Goal: Information Seeking & Learning: Understand process/instructions

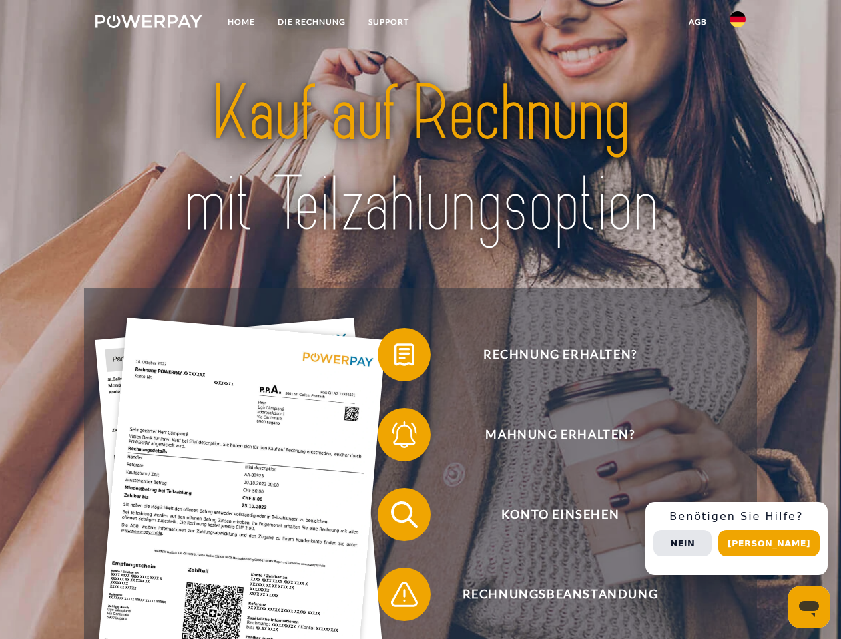
click at [149, 23] on img at bounding box center [148, 21] width 107 height 13
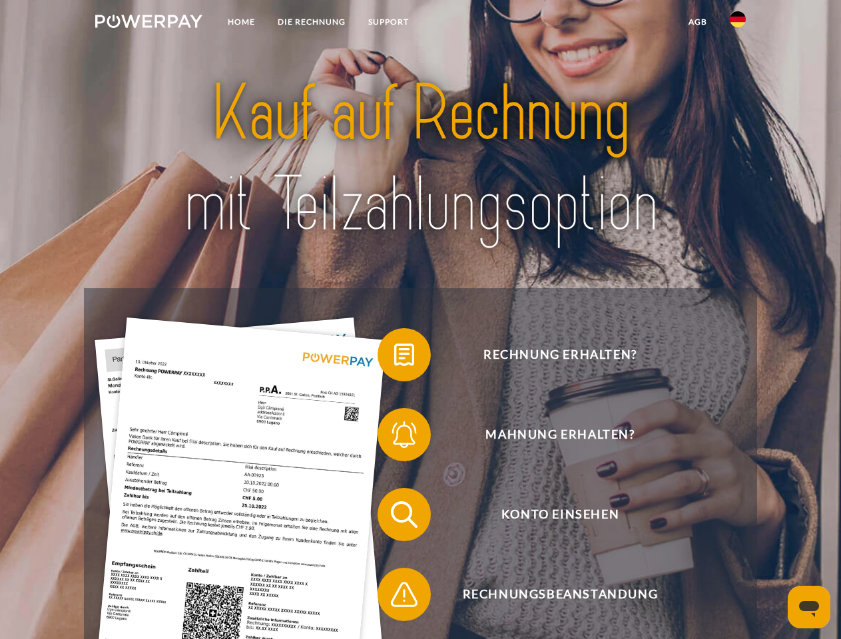
click at [738, 23] on img at bounding box center [738, 19] width 16 height 16
click at [697, 22] on link "agb" at bounding box center [697, 22] width 41 height 24
click at [394, 358] on span at bounding box center [384, 355] width 67 height 67
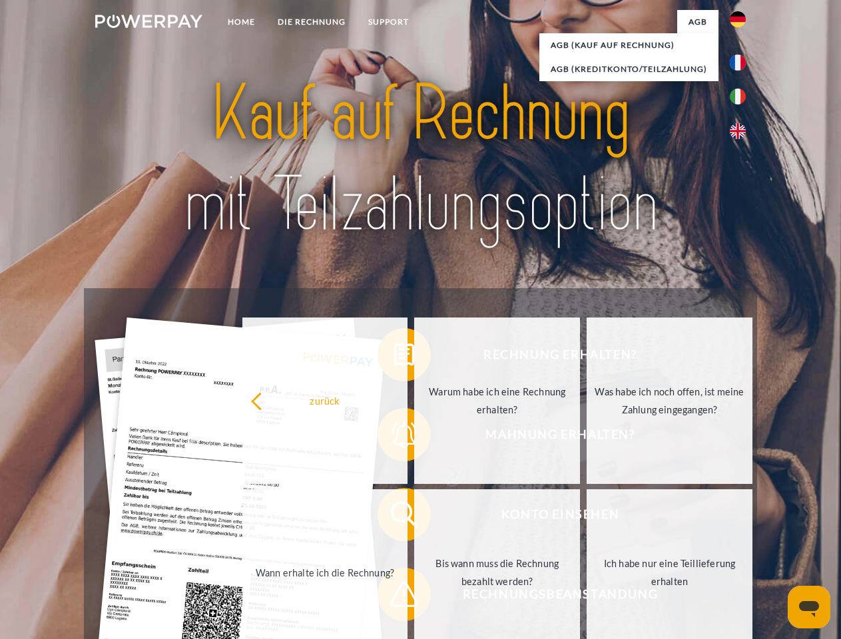
click at [394, 438] on div "Rechnung erhalten? Mahnung erhalten? Konto einsehen" at bounding box center [420, 554] width 673 height 533
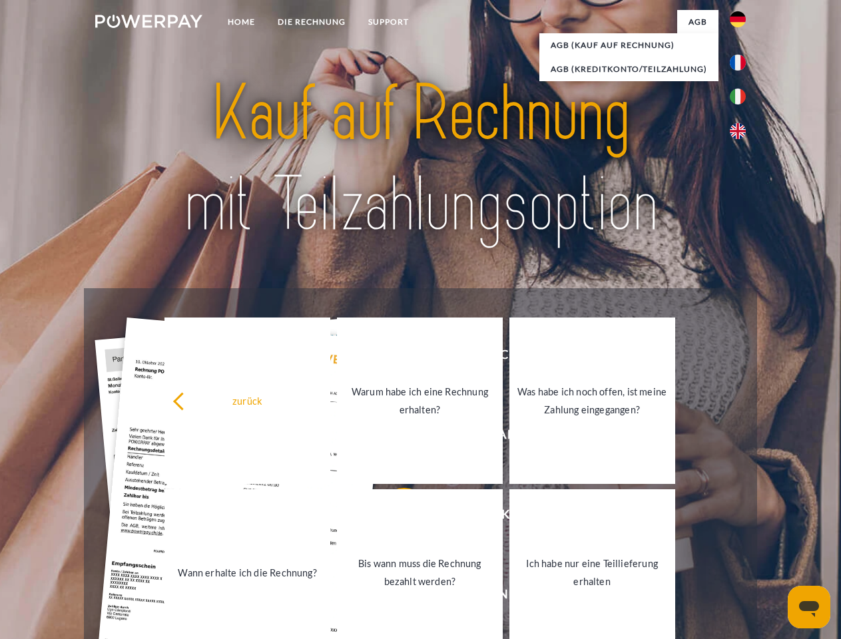
click at [394, 518] on link "Bis wann muss die Rechnung bezahlt werden?" at bounding box center [420, 573] width 166 height 167
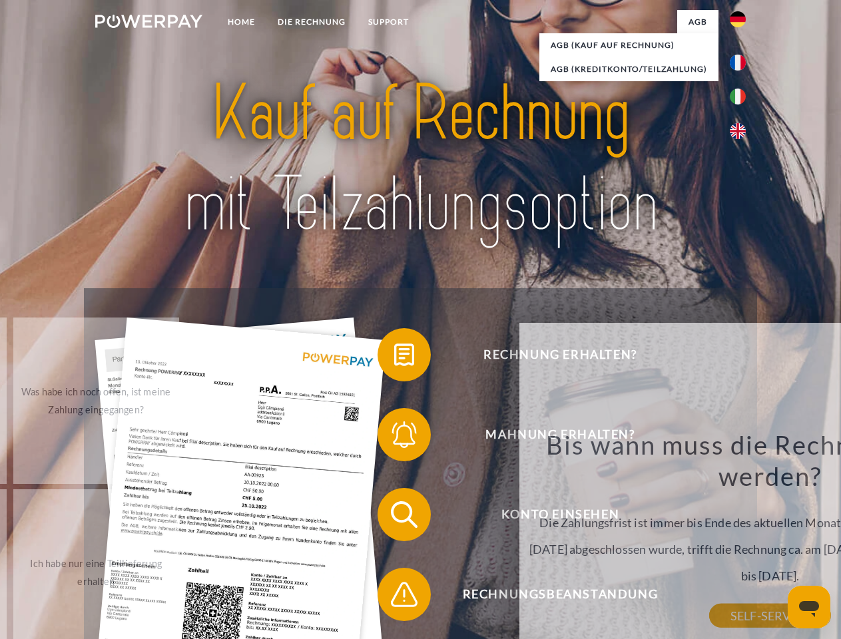
click at [394, 597] on span at bounding box center [384, 595] width 67 height 67
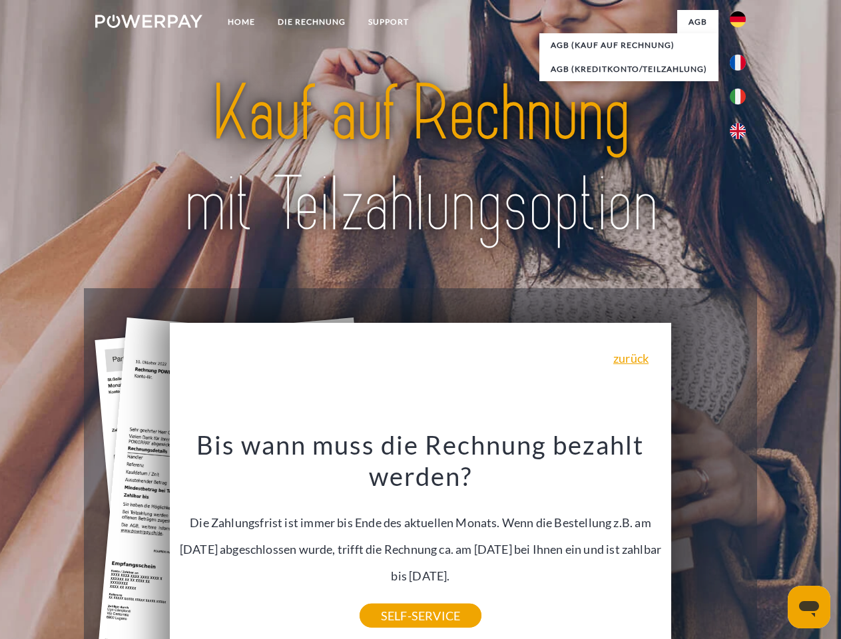
click at [741, 539] on div "Rechnung erhalten? Mahnung erhalten? Konto einsehen" at bounding box center [420, 554] width 673 height 533
click at [709, 542] on span "Konto einsehen" at bounding box center [560, 514] width 326 height 53
click at [774, 544] on header "Home DIE RECHNUNG SUPPORT" at bounding box center [420, 460] width 841 height 920
